Goal: Information Seeking & Learning: Get advice/opinions

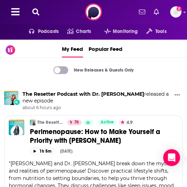
click at [34, 11] on icon at bounding box center [35, 11] width 7 height 7
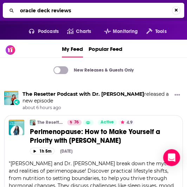
type input "oracle deck reviews"
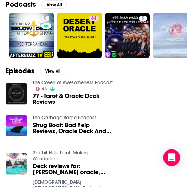
scroll to position [91, 0]
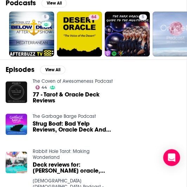
click at [85, 92] on span "77 - Tarot & Oracle Deck Reviews" at bounding box center [73, 98] width 80 height 12
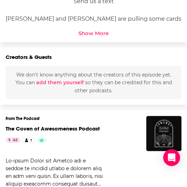
scroll to position [311, 0]
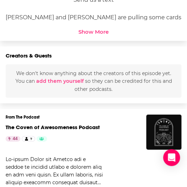
click at [97, 28] on div "Show More" at bounding box center [93, 31] width 30 height 7
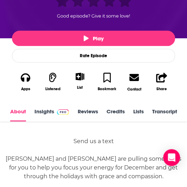
scroll to position [194, 0]
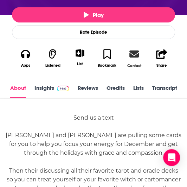
click at [133, 52] on icon at bounding box center [133, 53] width 9 height 7
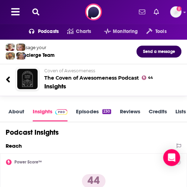
scroll to position [810, 0]
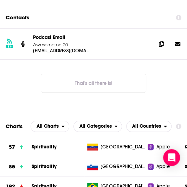
click at [57, 34] on div "Podcast Email Awesome on 20" at bounding box center [91, 40] width 117 height 13
click at [59, 48] on p "[EMAIL_ADDRESS][DOMAIN_NAME]" at bounding box center [61, 51] width 56 height 6
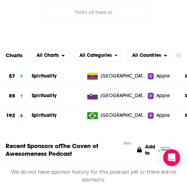
scroll to position [882, 0]
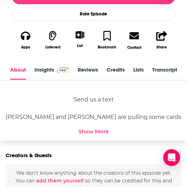
scroll to position [214, 0]
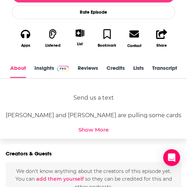
click at [96, 123] on div "Send us a text [PERSON_NAME] and [PERSON_NAME] are pulling some cards for you t…" at bounding box center [93, 109] width 175 height 48
click at [94, 128] on div "Show More" at bounding box center [93, 129] width 30 height 7
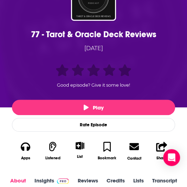
scroll to position [102, 0]
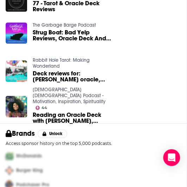
scroll to position [183, 0]
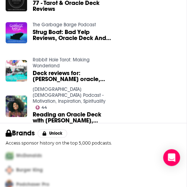
click at [65, 74] on span "Deck reviews for: [PERSON_NAME] oracle, Shine from the Inside Oracle, Spiritson…" at bounding box center [73, 76] width 80 height 12
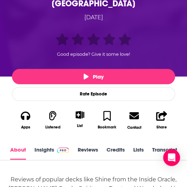
scroll to position [176, 0]
